Goal: Communication & Community: Answer question/provide support

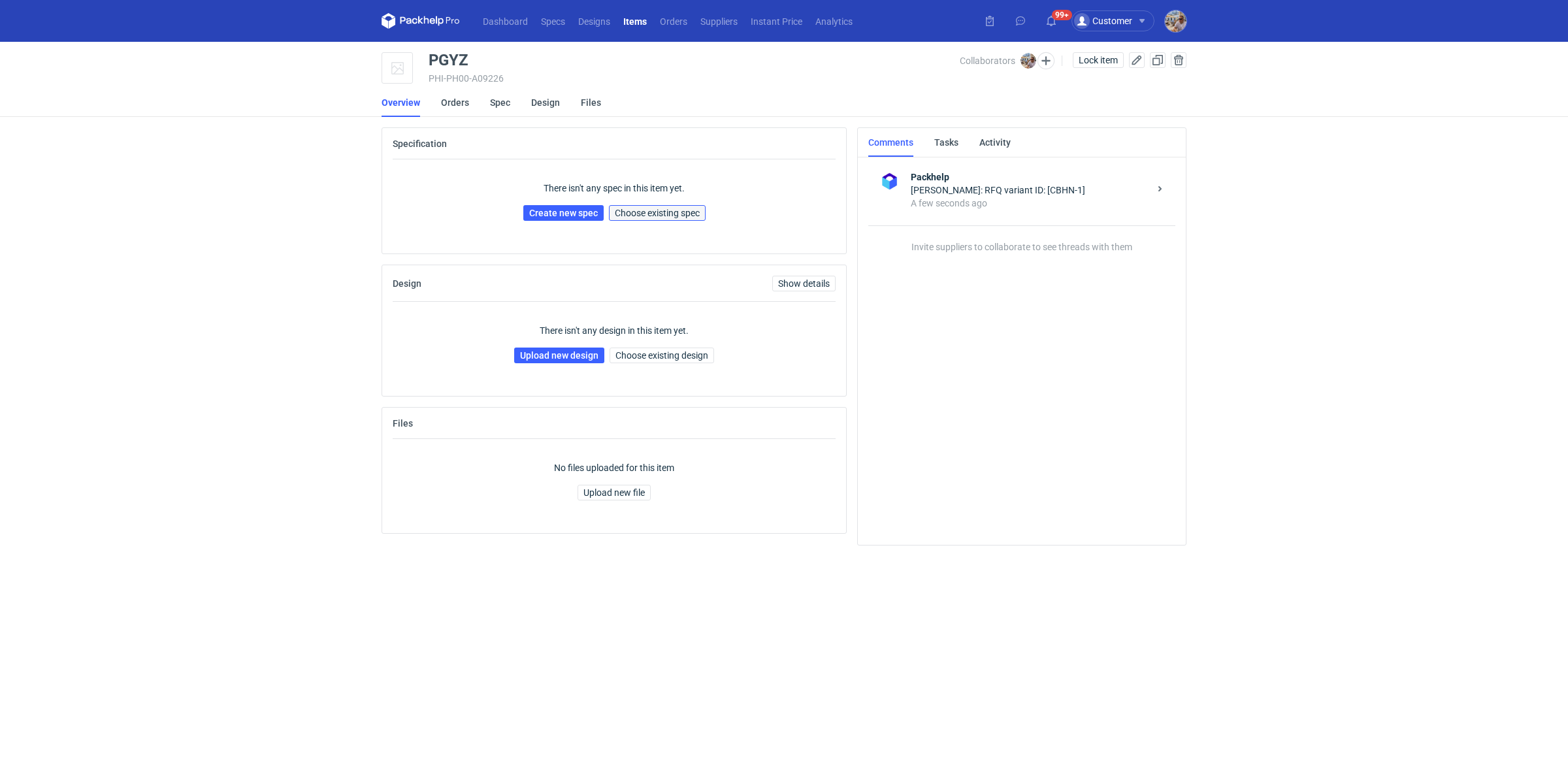
click at [646, 219] on button "Choose existing spec" at bounding box center [657, 213] width 97 height 16
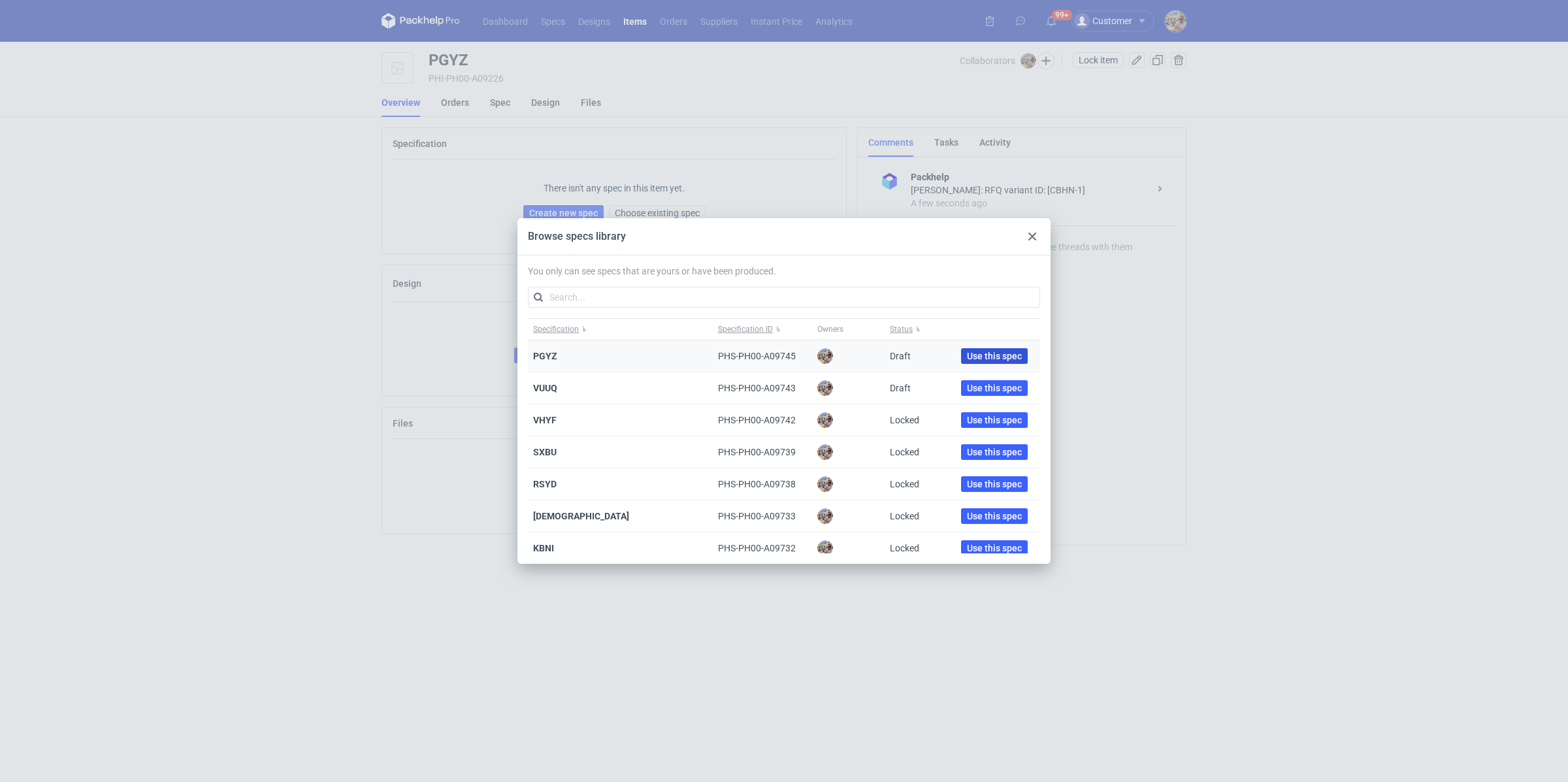
click at [987, 356] on span "Use this spec" at bounding box center [994, 356] width 55 height 9
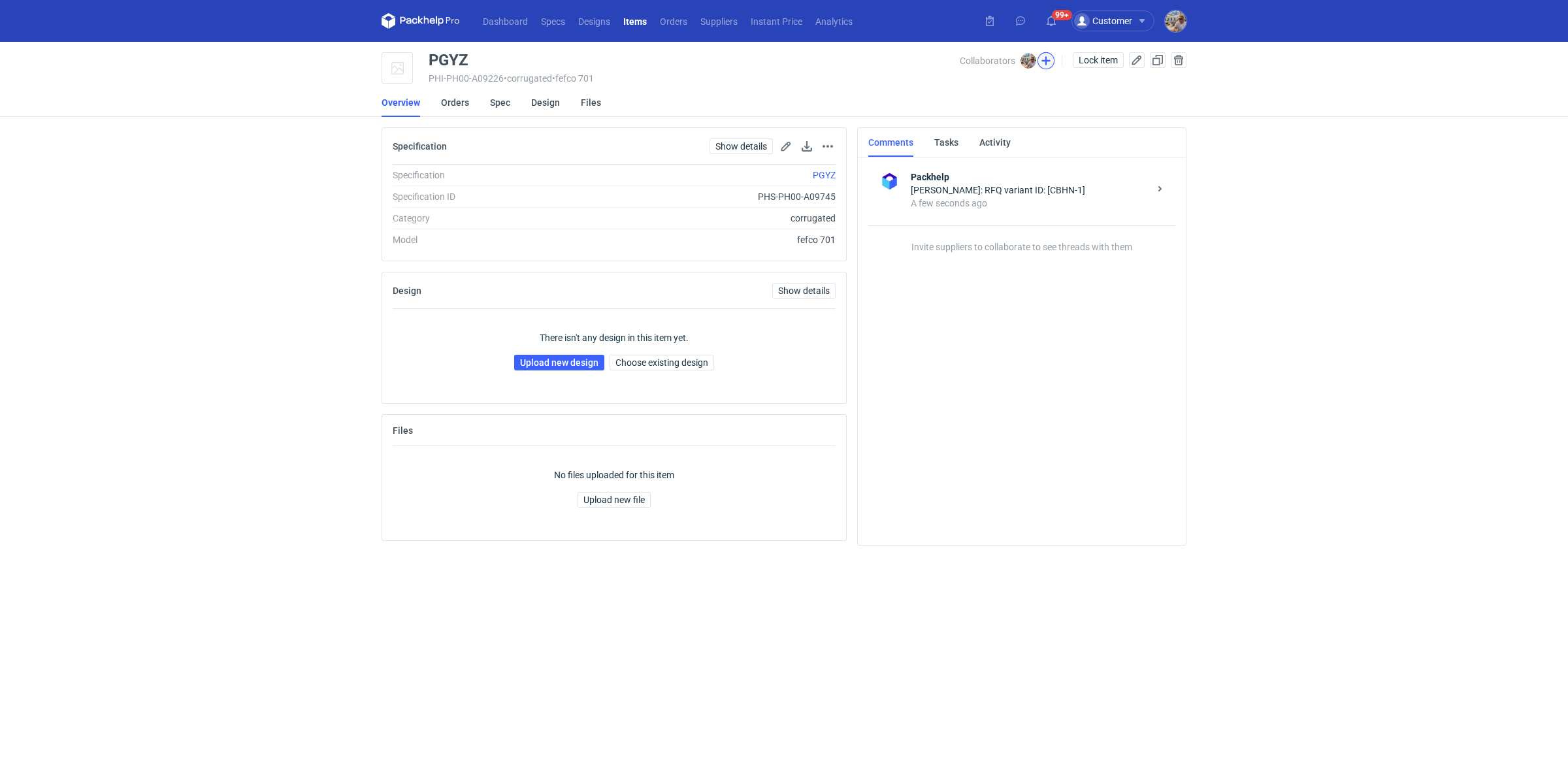
click at [1046, 67] on button "button" at bounding box center [1046, 61] width 17 height 17
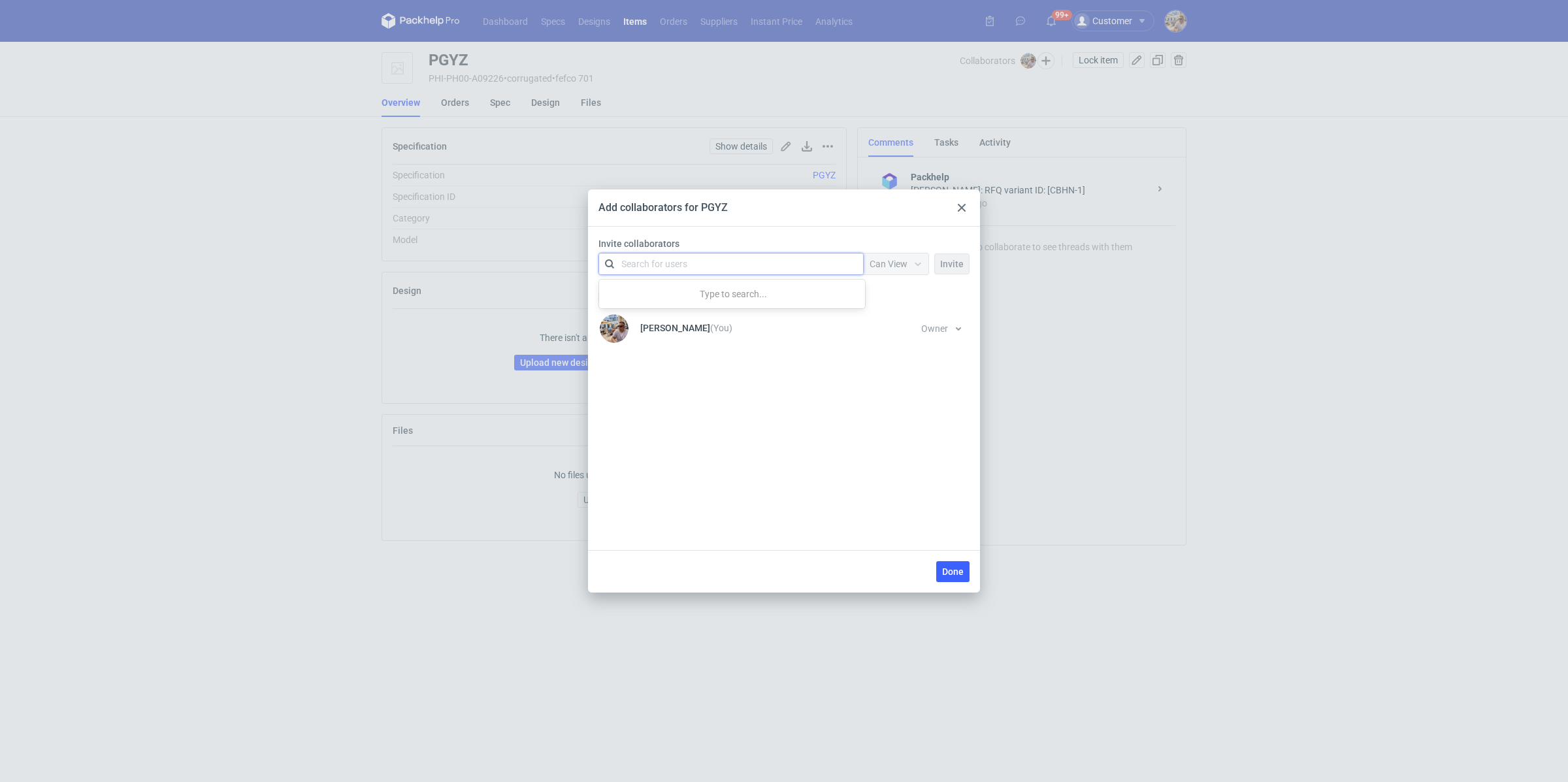
click at [690, 268] on div "Search for users" at bounding box center [728, 264] width 227 height 19
type input "janbox"
click at [673, 315] on div "Sylwia Cichórz • JANBOX" at bounding box center [686, 320] width 111 height 13
click at [907, 259] on span "Can View" at bounding box center [888, 264] width 38 height 10
click at [903, 320] on span "Can Edit" at bounding box center [892, 314] width 34 height 13
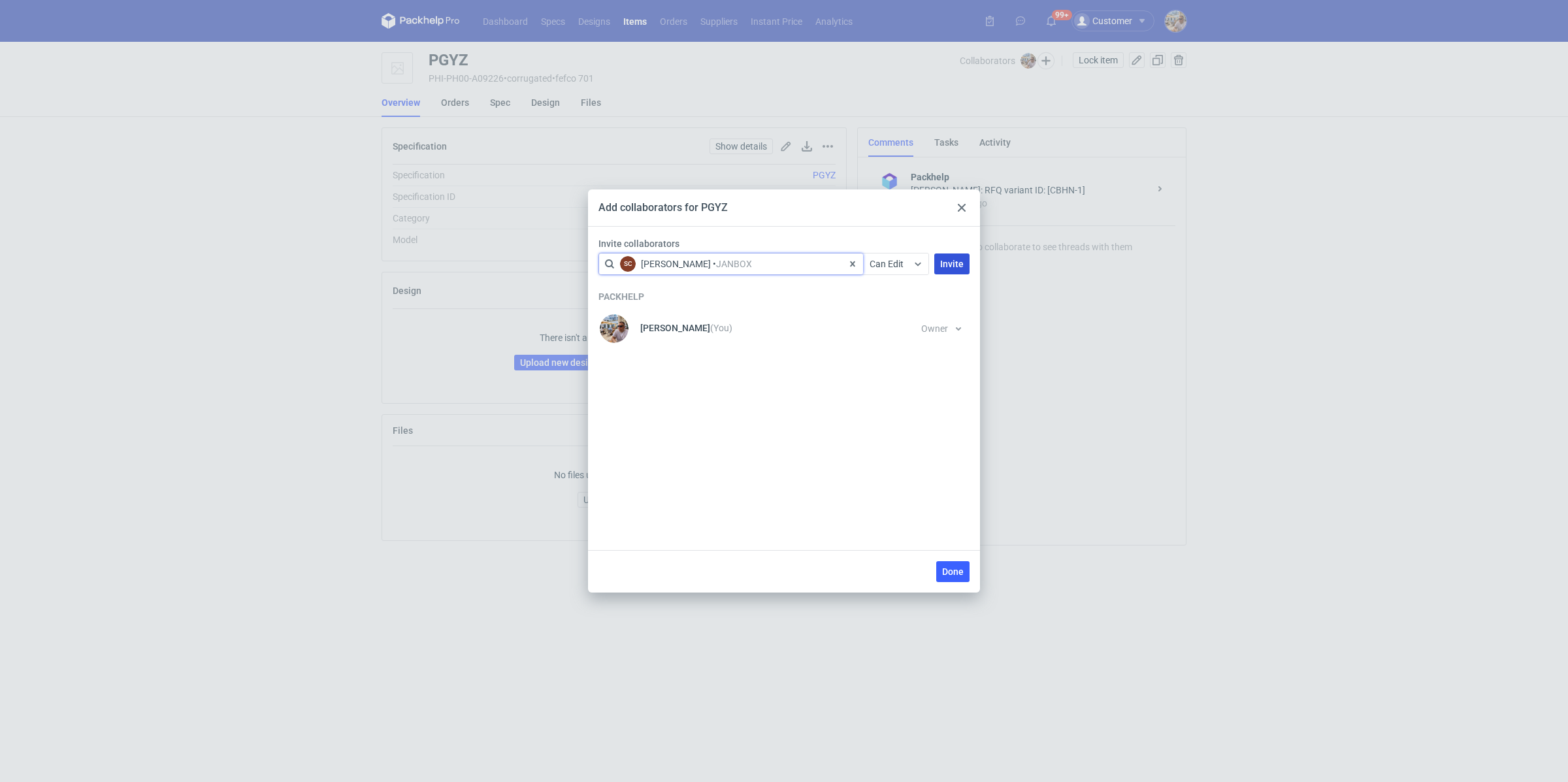
click at [959, 264] on span "Invite" at bounding box center [952, 263] width 24 height 9
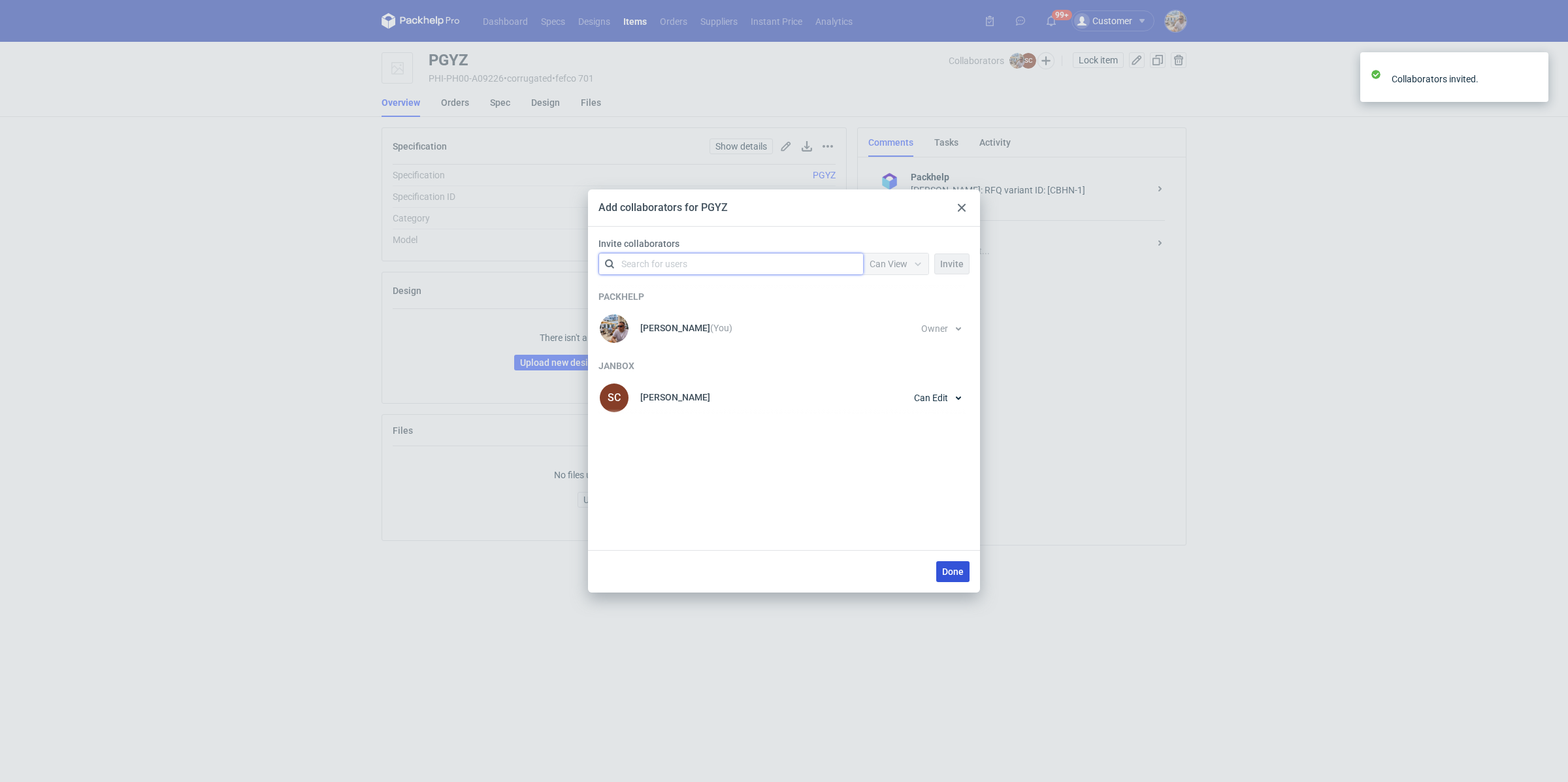
click at [956, 565] on button "Done" at bounding box center [952, 571] width 33 height 21
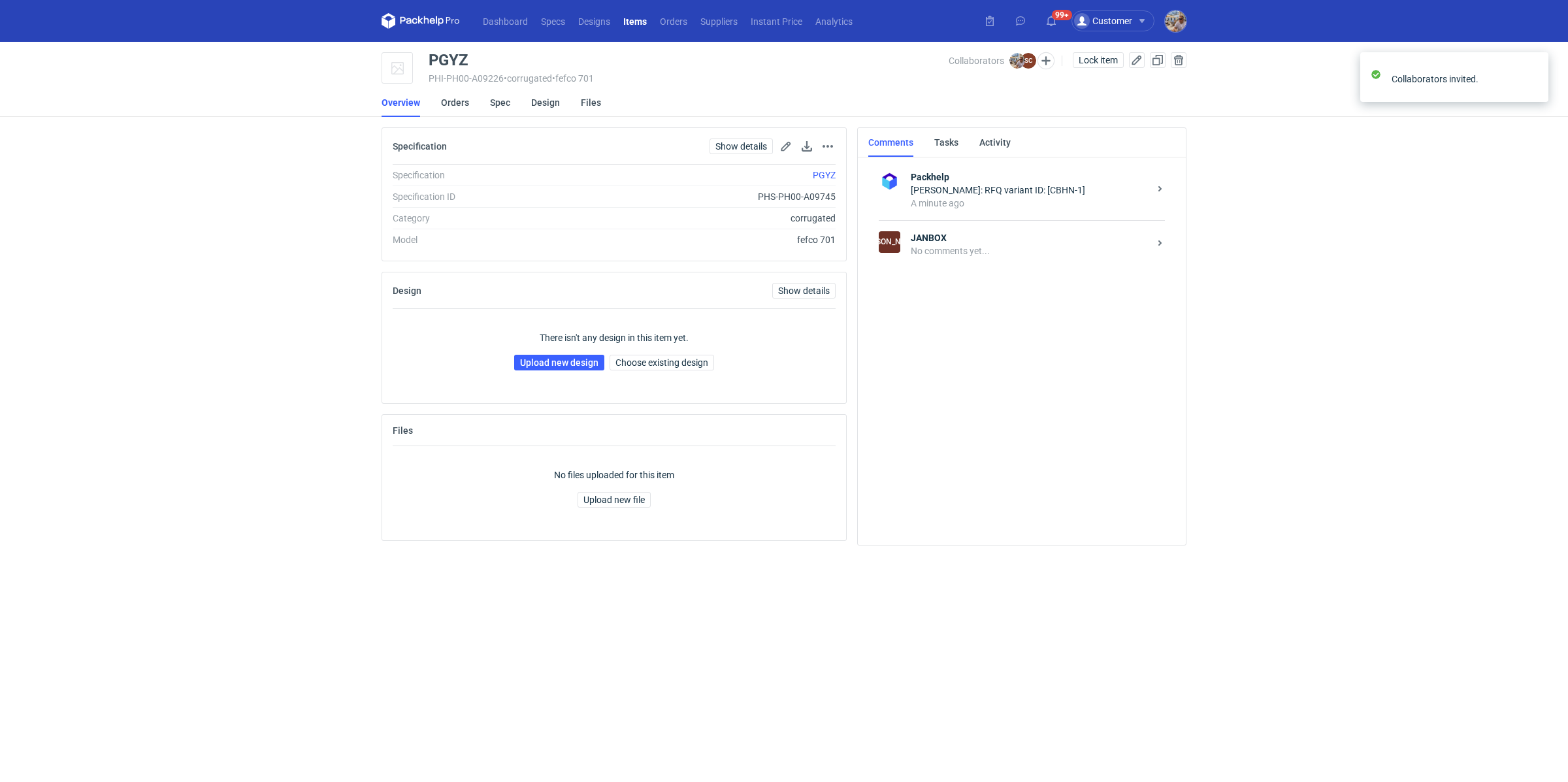
click at [946, 266] on div "JA JANBOX No comments yet..." at bounding box center [1021, 244] width 286 height 48
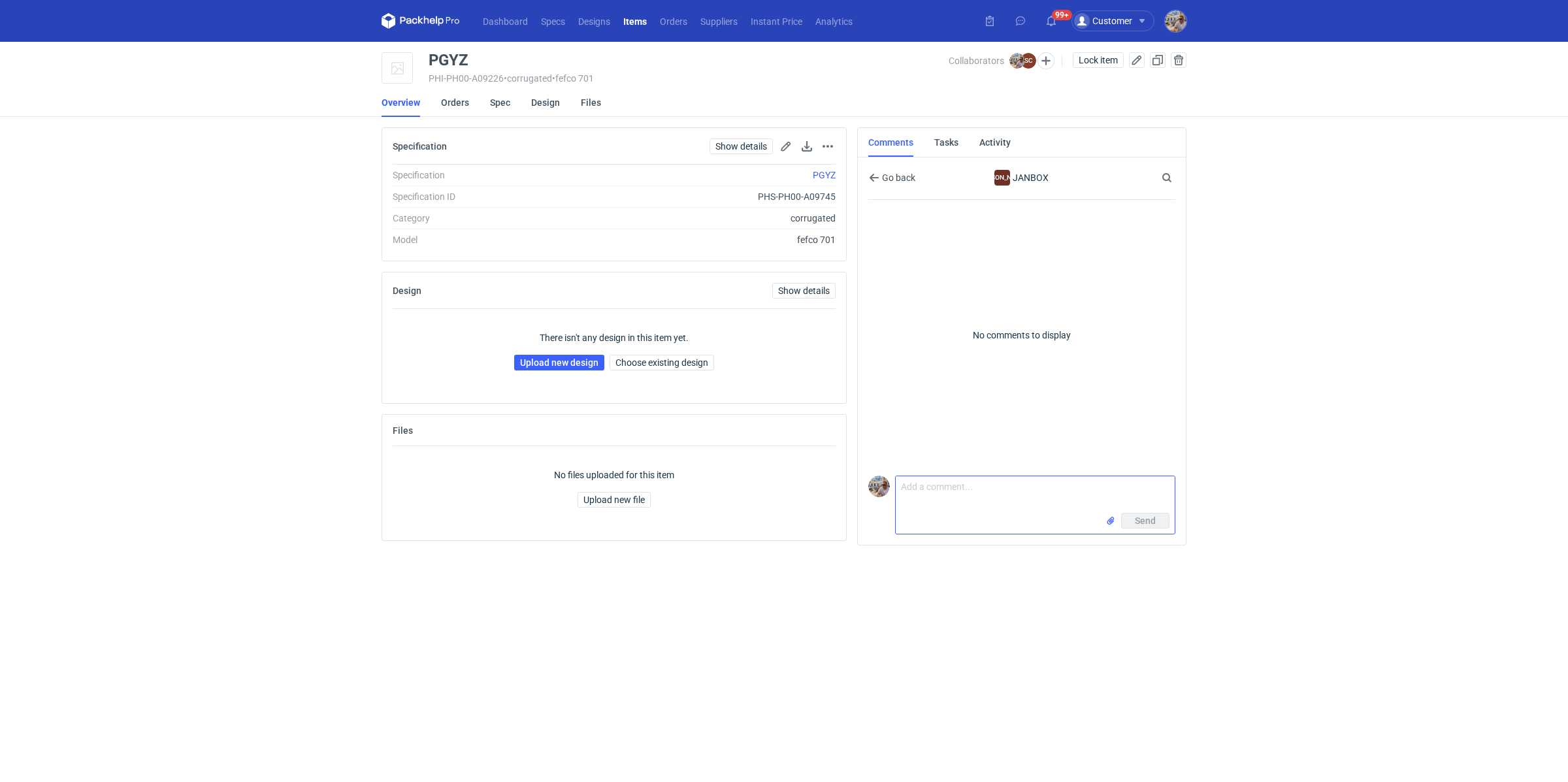
click at [939, 509] on textarea "Comment message" at bounding box center [1035, 493] width 279 height 36
paste textarea "CBHN-1"
click at [899, 503] on textarea "Hej Sylwia, wycena CBHN-1" at bounding box center [1035, 493] width 279 height 36
type textarea "Hej Sylwia, wycena CBHN-1 dla nakładu 3000 sztuk. Prześlesz siatkę do nałożenia…"
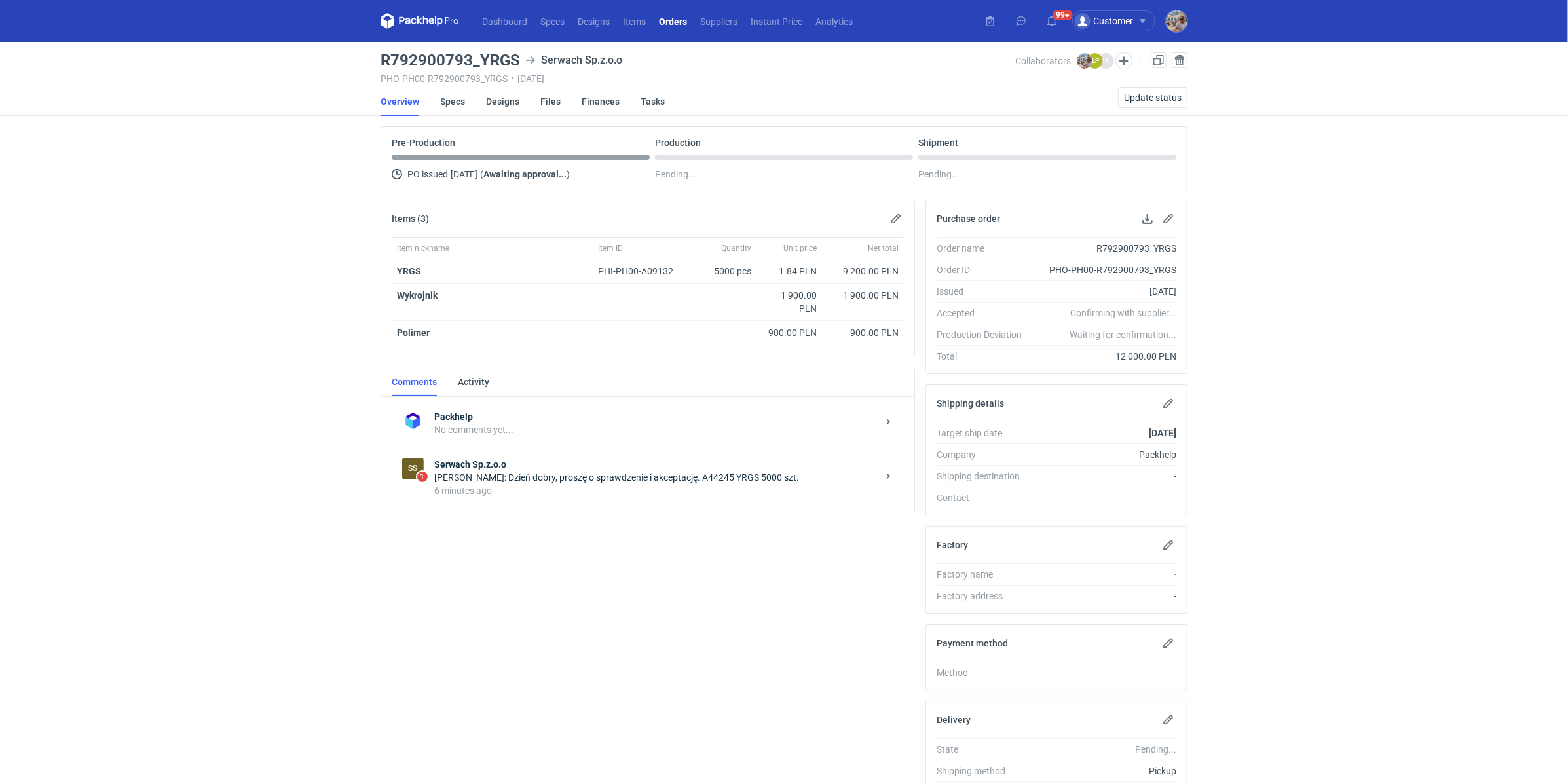
click at [512, 499] on div "SS 1 Serwach Sp.z.o.o Łukasz Postawa: Dzień dobry, proszę o sprawdzenie i akcep…" at bounding box center [647, 477] width 492 height 61
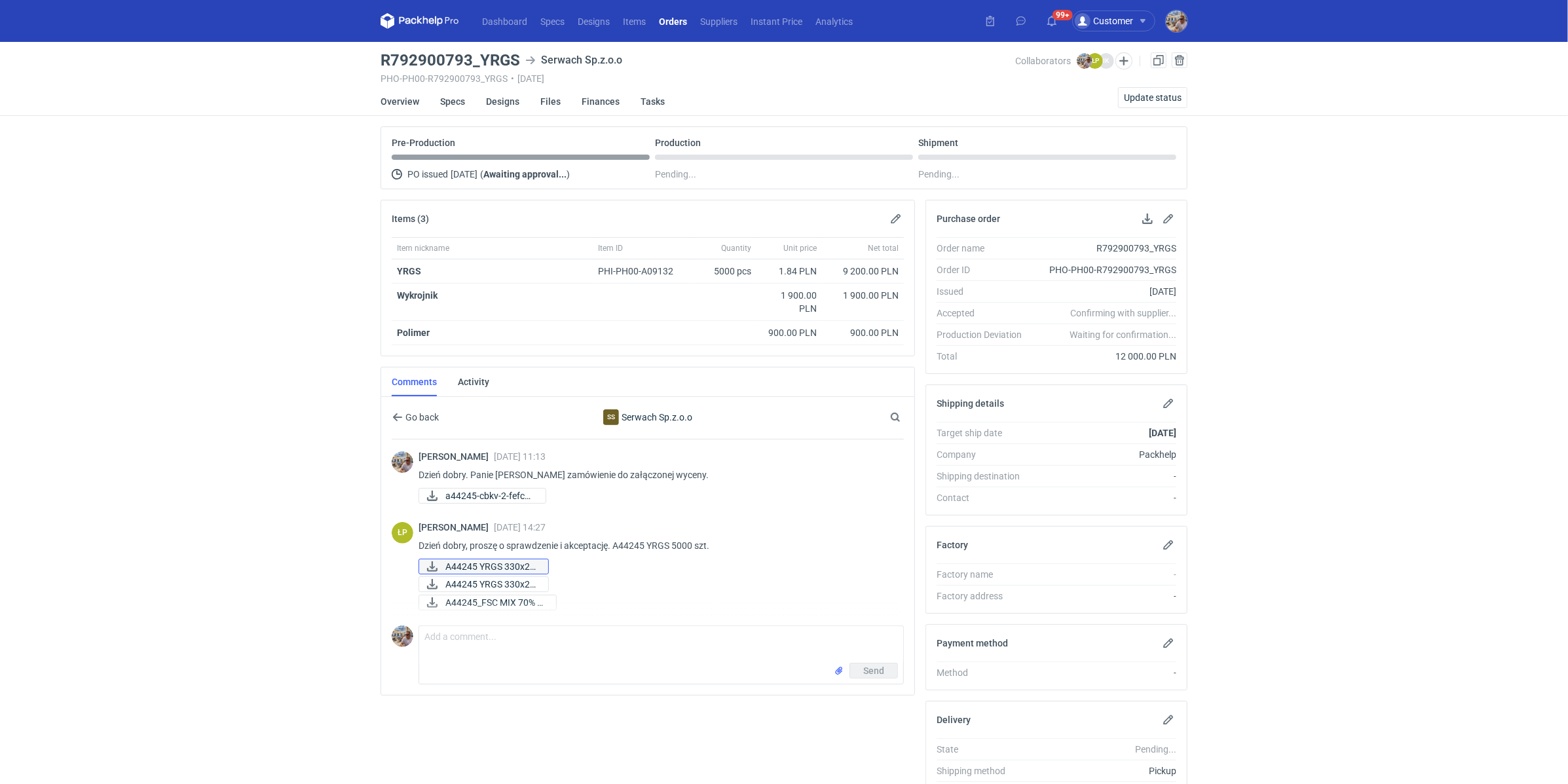
click at [451, 562] on span "A44245 YRGS 330x21..." at bounding box center [491, 566] width 92 height 14
click at [448, 579] on span "A44245 YRGS 330x21..." at bounding box center [491, 584] width 92 height 14
click at [449, 605] on span "A44245_FSC MIX 70% R..." at bounding box center [495, 602] width 100 height 14
drag, startPoint x: 478, startPoint y: 55, endPoint x: 527, endPoint y: 54, distance: 49.0
click at [527, 54] on div "R792900793_YRGS Serwach Sp.z.o.o" at bounding box center [698, 60] width 635 height 16
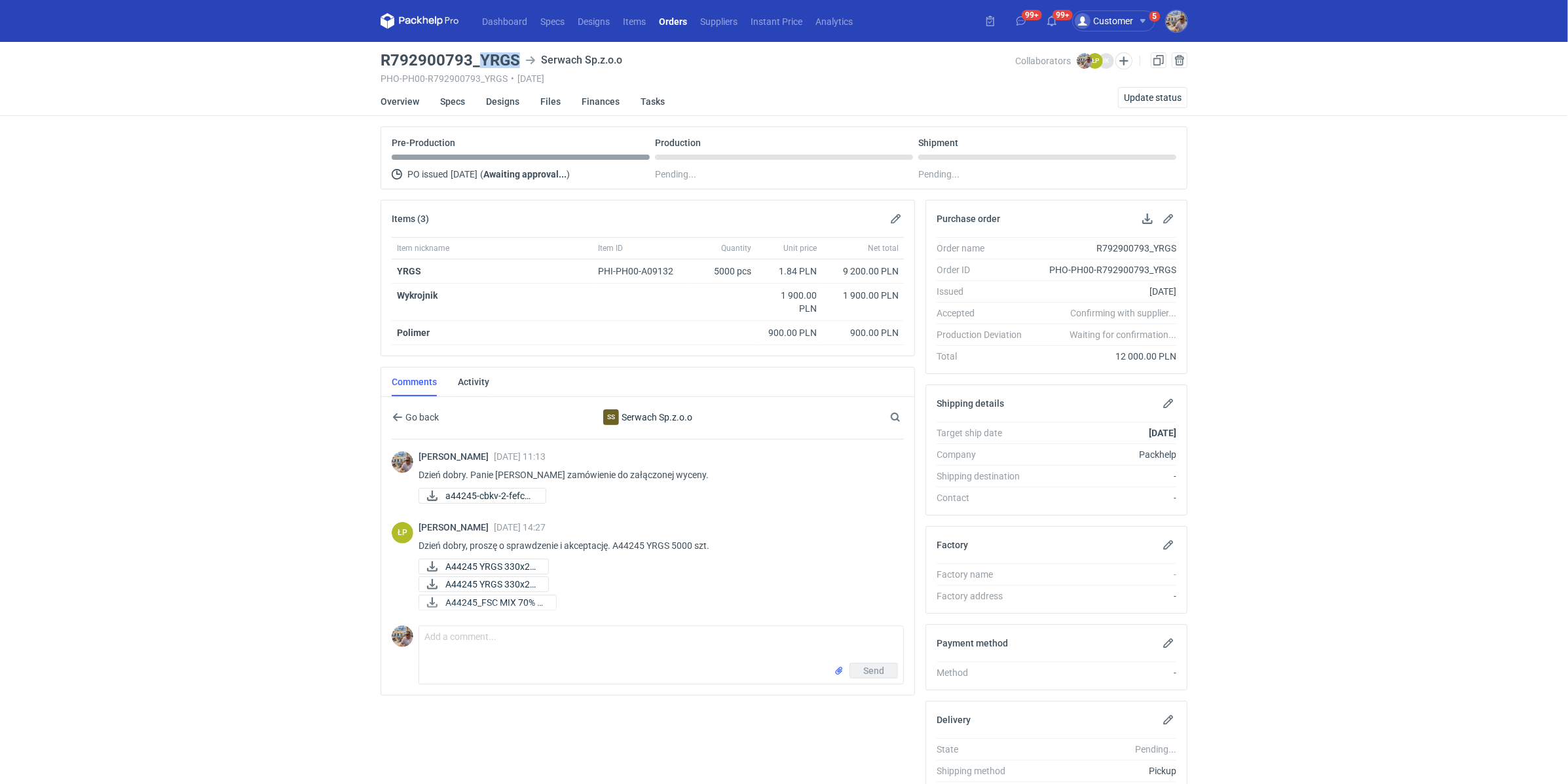
copy h3 "YRGS"
click at [568, 662] on div "Send" at bounding box center [661, 672] width 484 height 21
click at [568, 629] on textarea "Comment message" at bounding box center [661, 644] width 484 height 36
type textarea "Panie Łukaszu zgadza się"
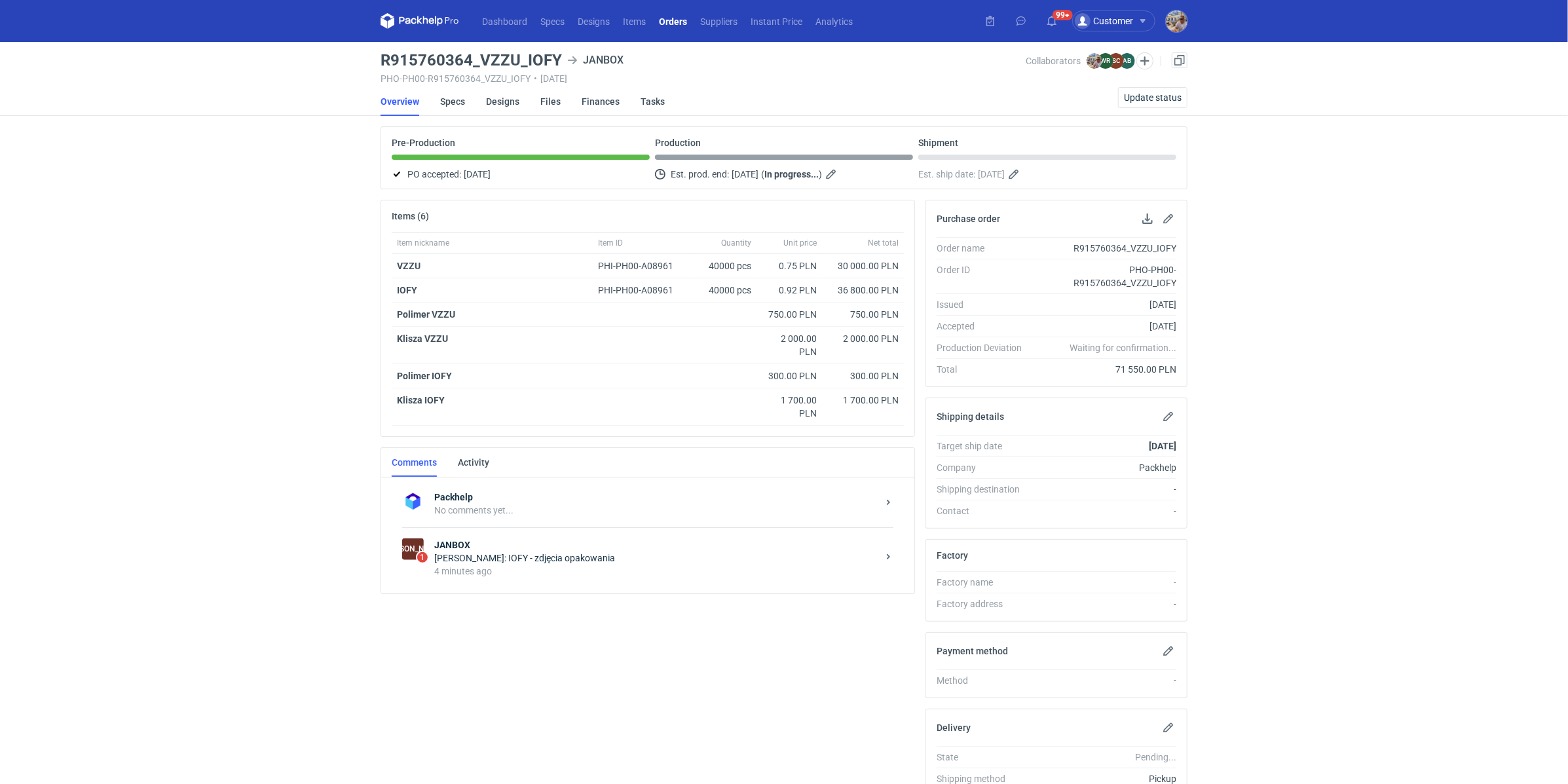
click at [482, 564] on div "4 minutes ago" at bounding box center [656, 570] width 443 height 13
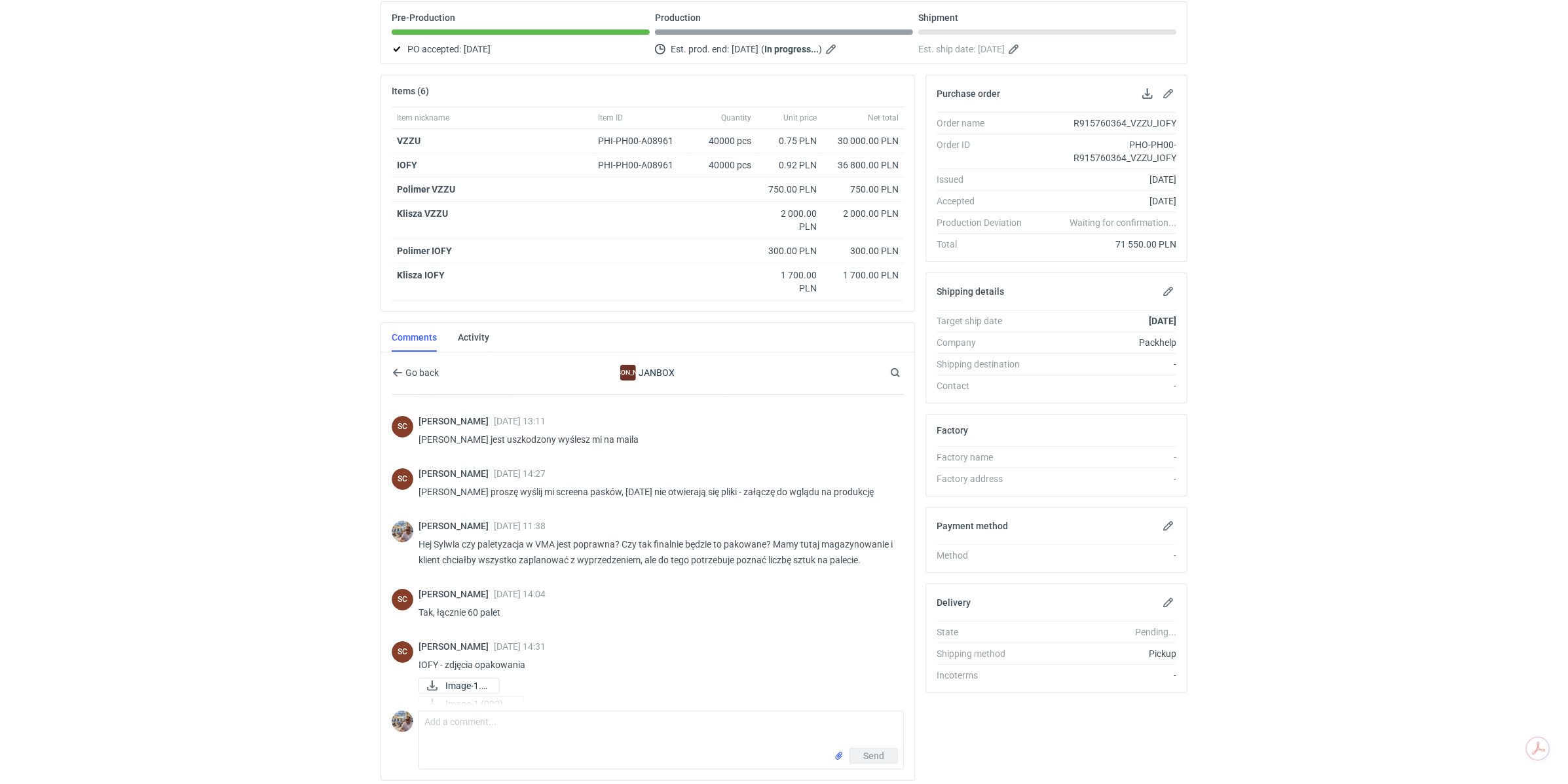
scroll to position [131, 0]
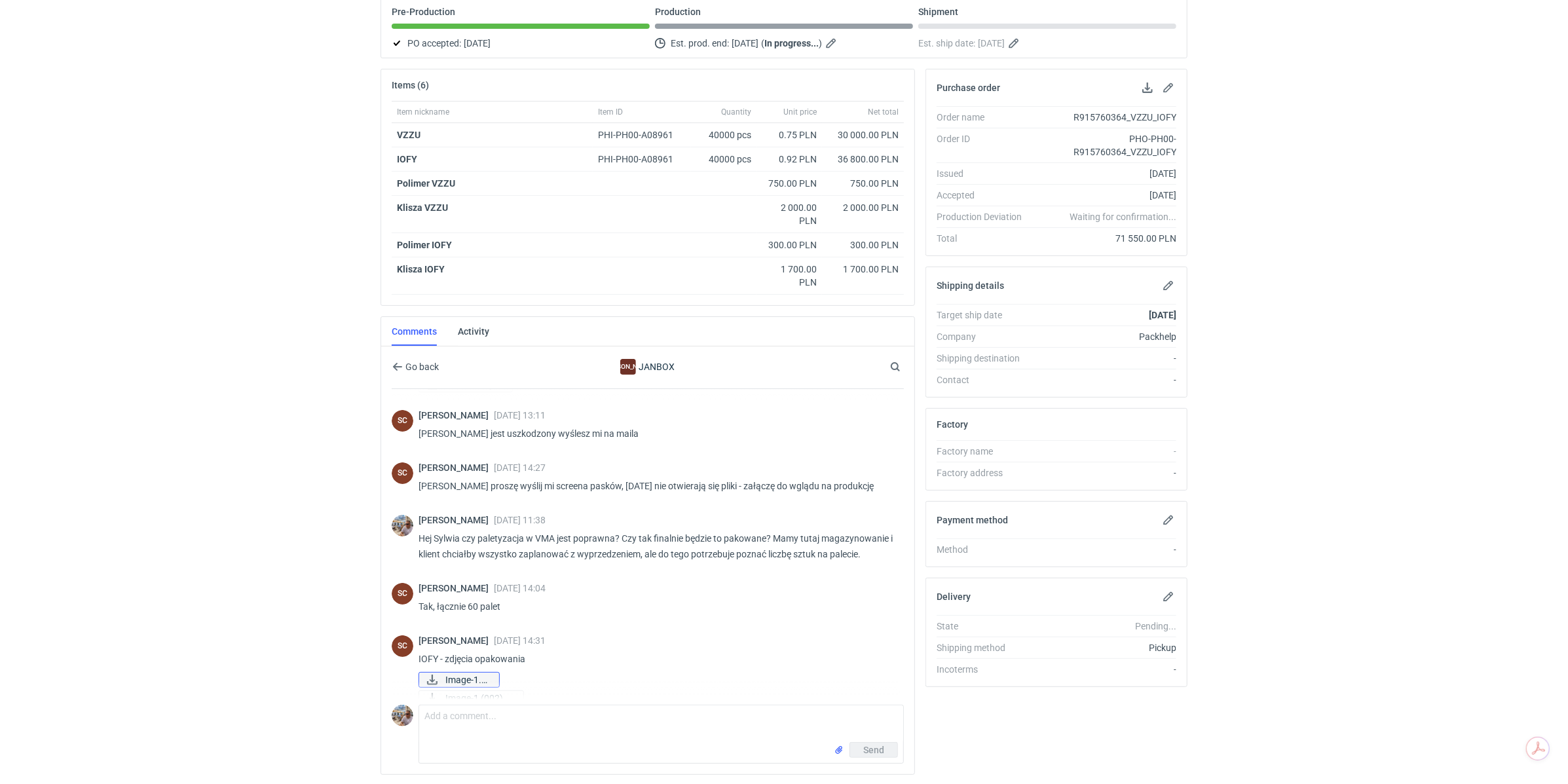
click at [477, 672] on span "Image-1.jpg" at bounding box center [466, 679] width 43 height 14
click at [471, 691] on span "Image-1 (002).jpg" at bounding box center [479, 698] width 68 height 14
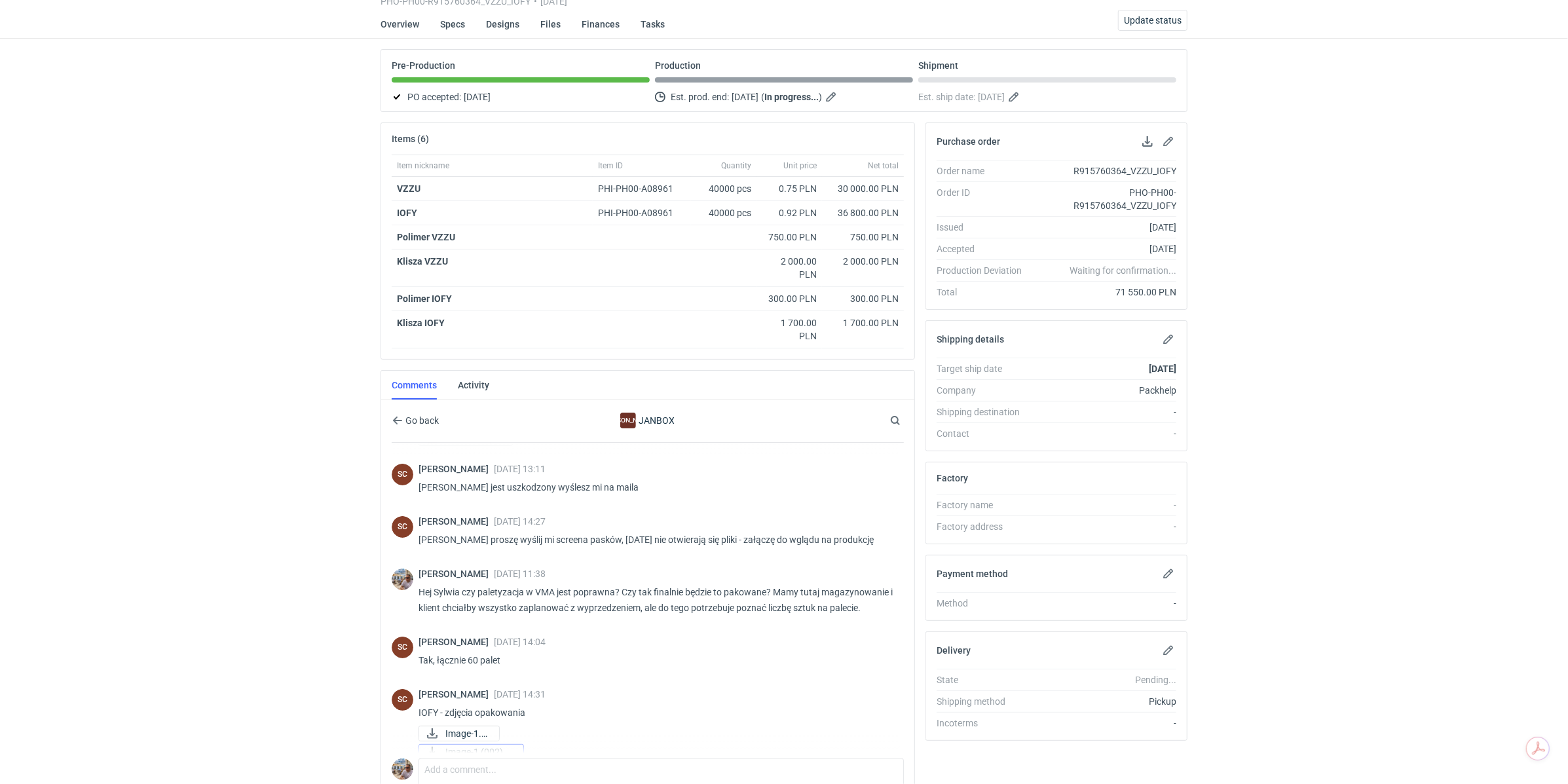
scroll to position [0, 0]
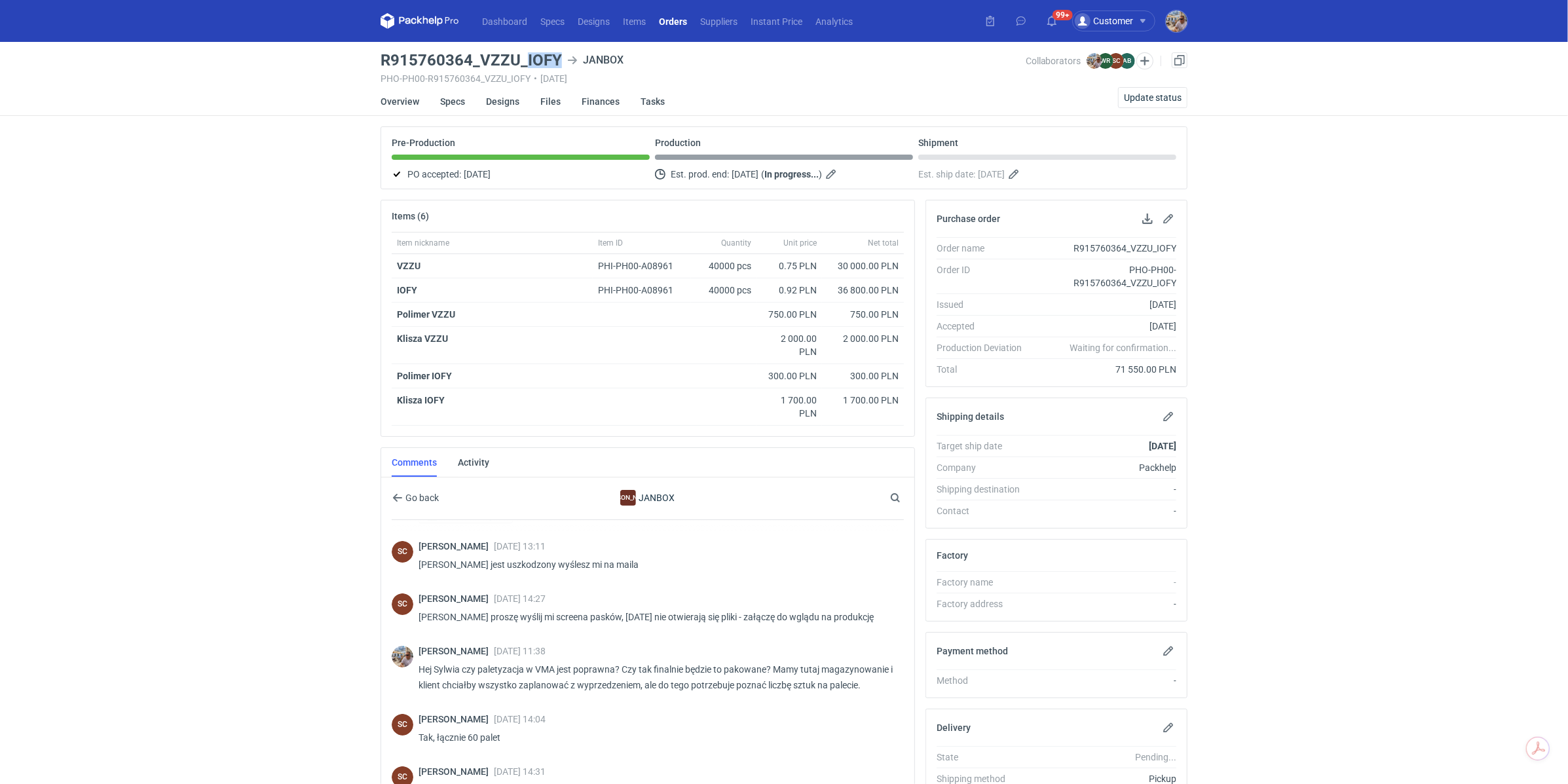
drag, startPoint x: 526, startPoint y: 59, endPoint x: 564, endPoint y: 57, distance: 38.1
click at [564, 57] on div "R915760364_VZZU_IOFY JANBOX" at bounding box center [703, 60] width 646 height 16
copy h3 "IOFY"
